Goal: Obtain resource: Download file/media

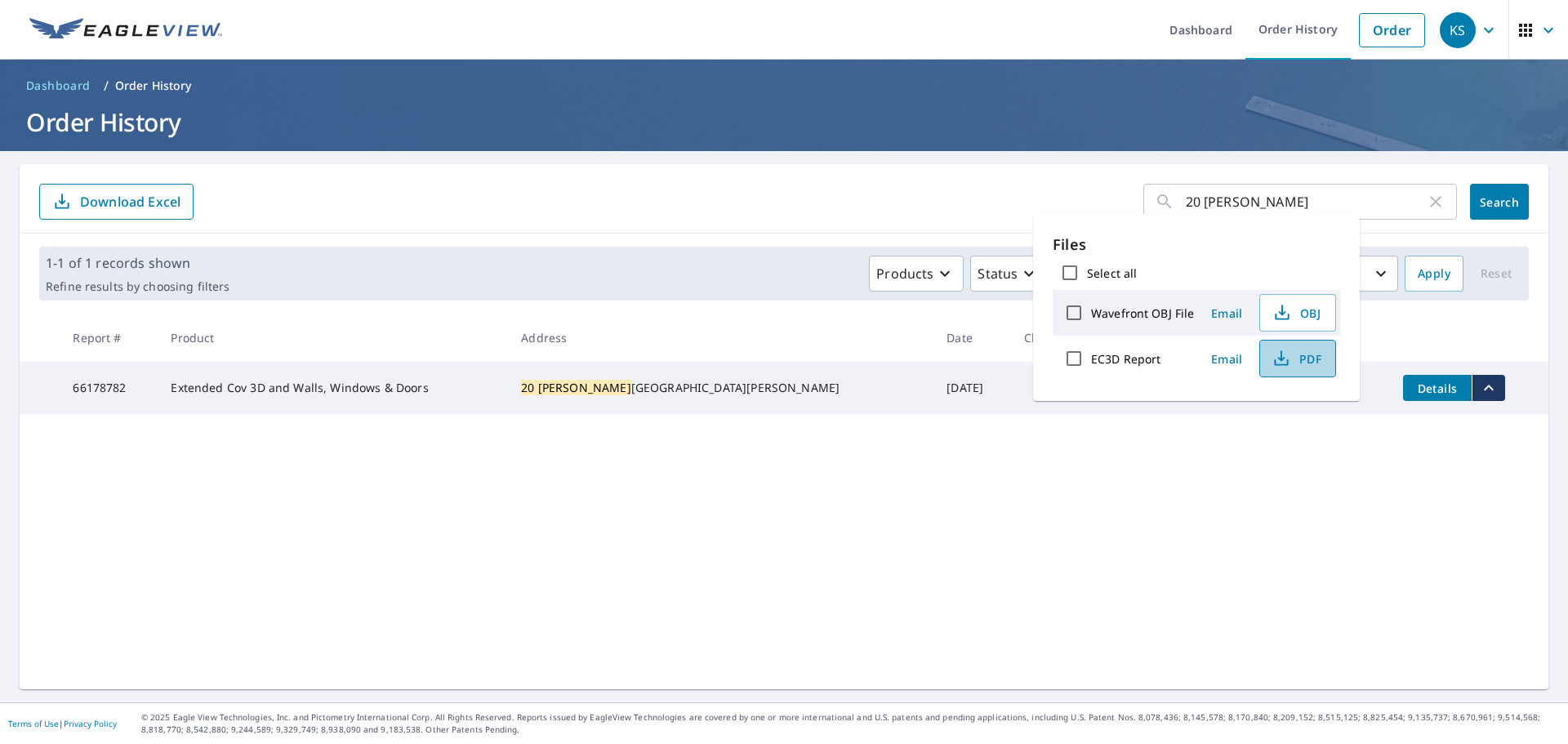
click at [1307, 352] on span "PDF" at bounding box center [1295, 358] width 52 height 19
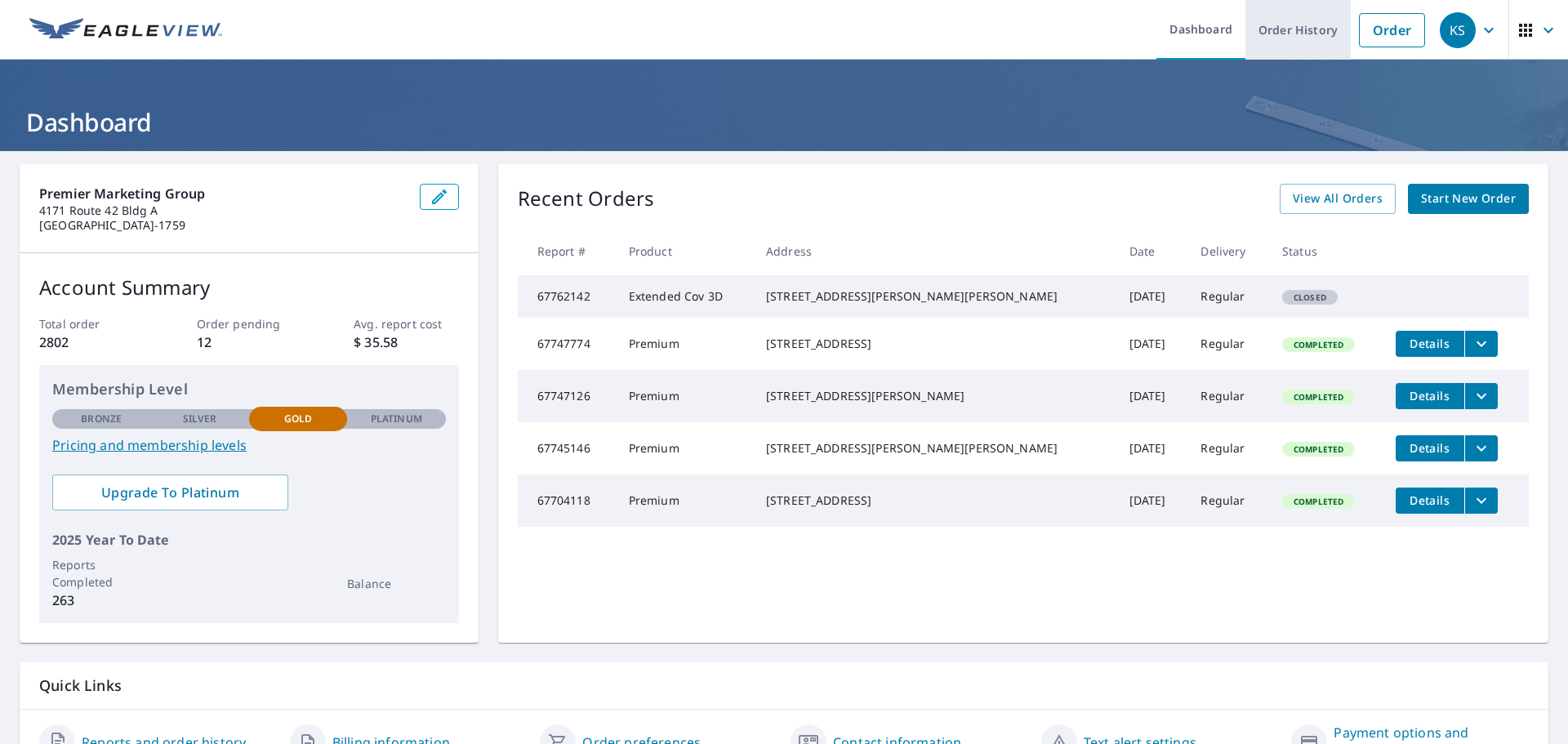
click at [1307, 40] on link "Order History" at bounding box center [1298, 30] width 105 height 60
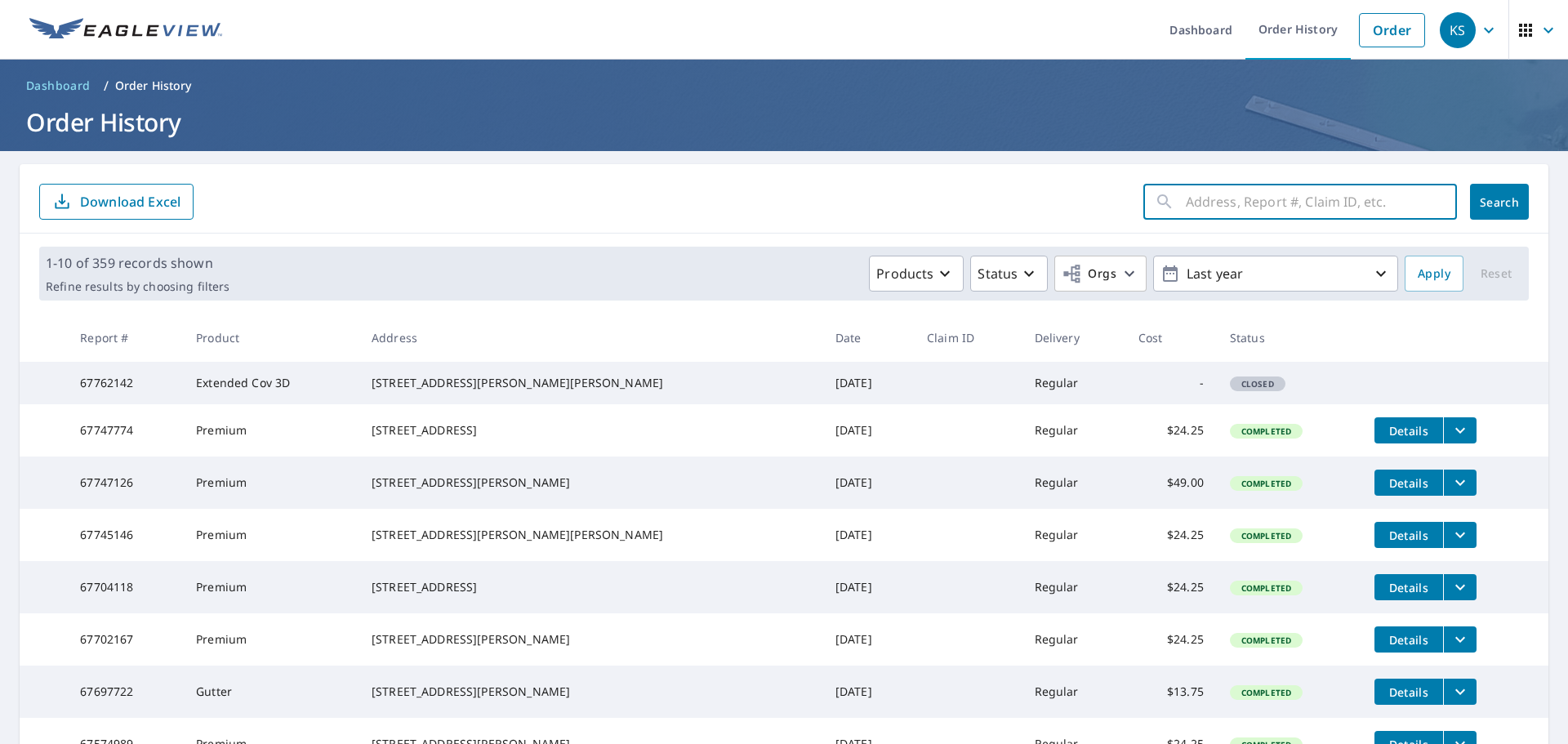
click at [1253, 206] on input "text" at bounding box center [1321, 202] width 271 height 46
type input "20 [PERSON_NAME]"
click at [1483, 207] on span "Search" at bounding box center [1499, 202] width 33 height 16
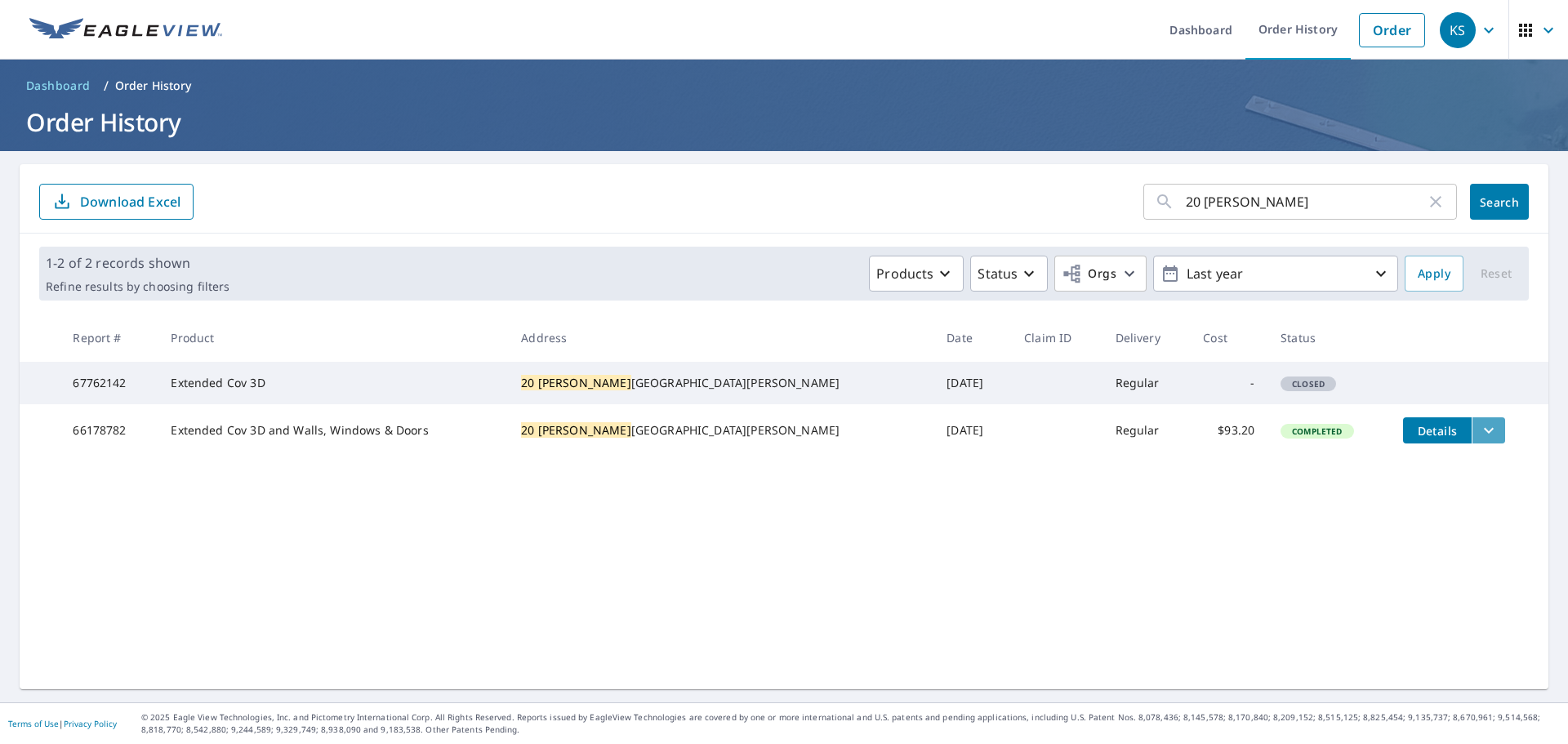
click at [1472, 443] on button "filesDropdownBtn-66178782" at bounding box center [1489, 431] width 34 height 26
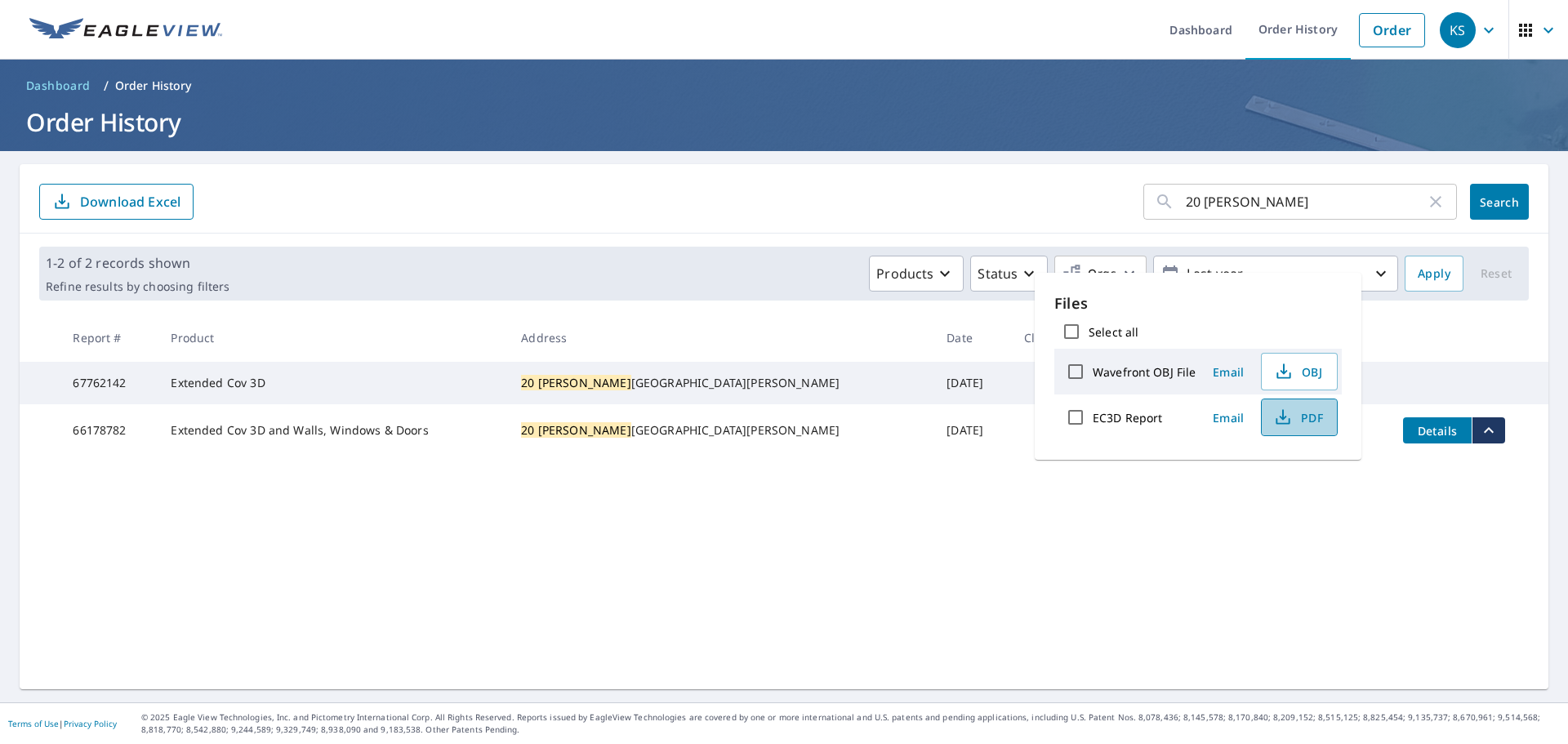
click at [1308, 419] on span "PDF" at bounding box center [1297, 417] width 52 height 19
